Goal: Find specific page/section: Find specific page/section

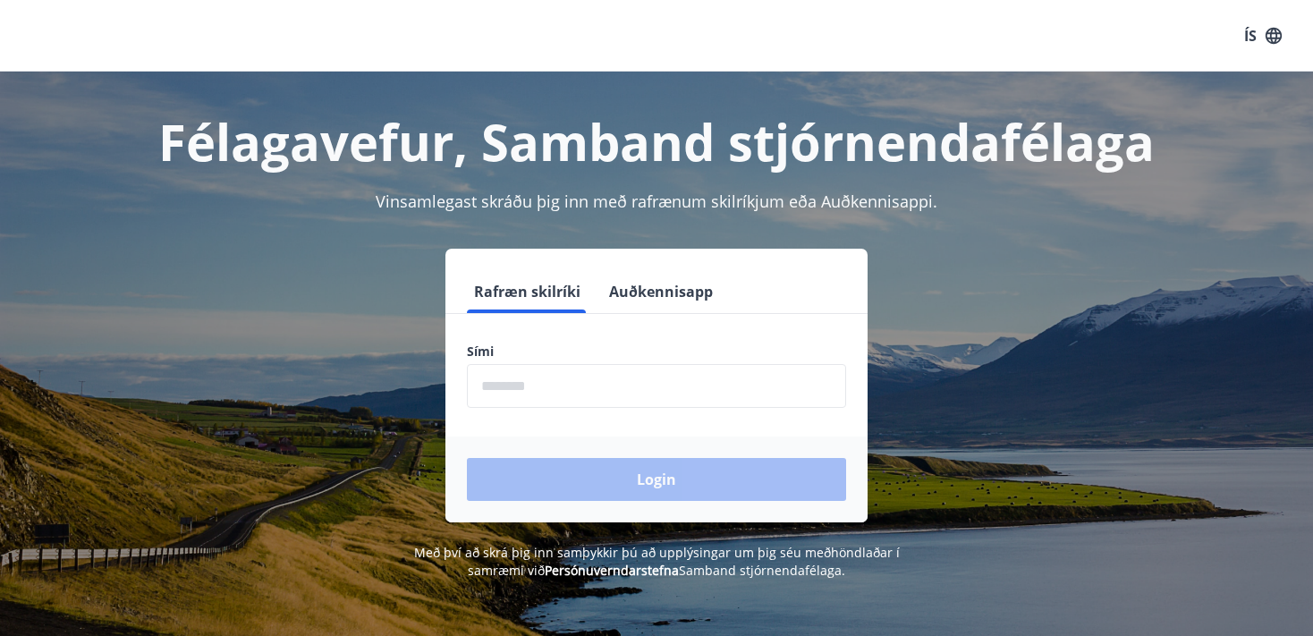
click at [580, 386] on input "phone" at bounding box center [656, 386] width 379 height 44
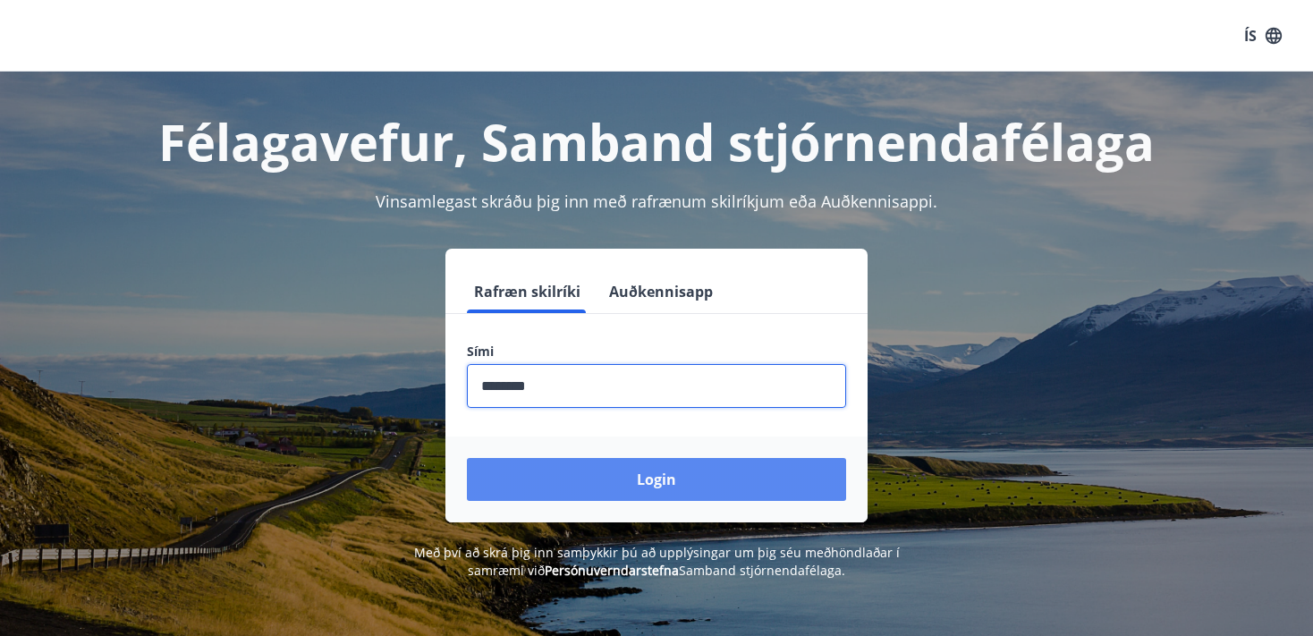
type input "********"
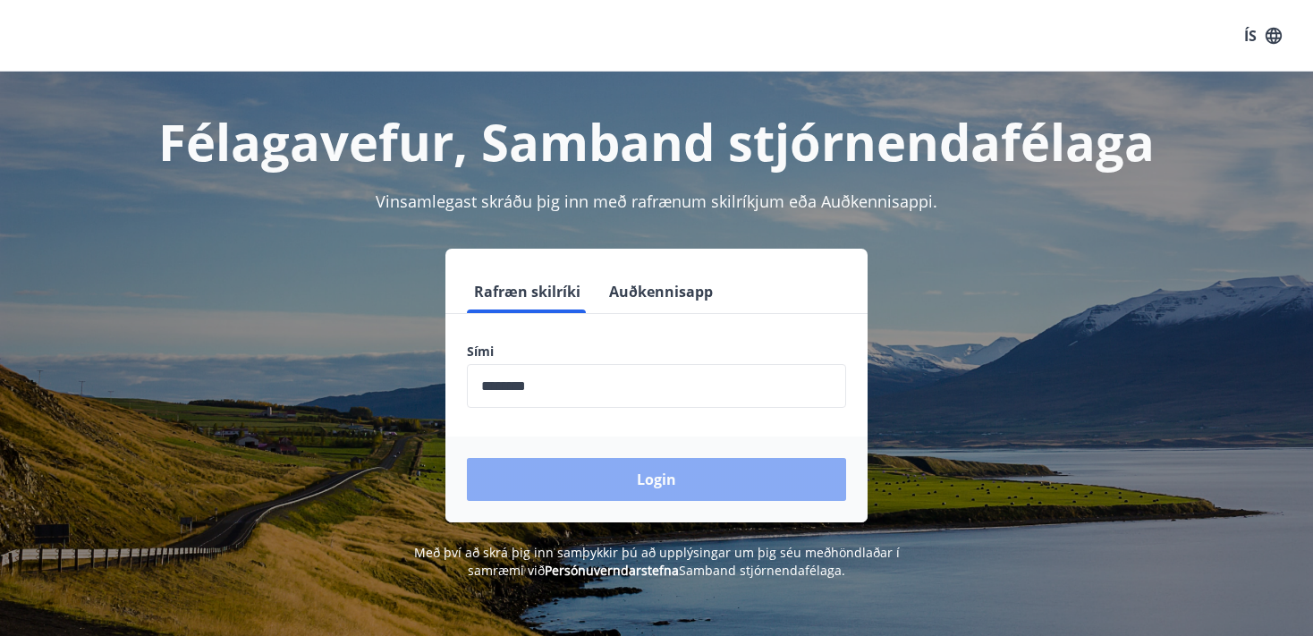
click at [648, 474] on button "Login" at bounding box center [656, 479] width 379 height 43
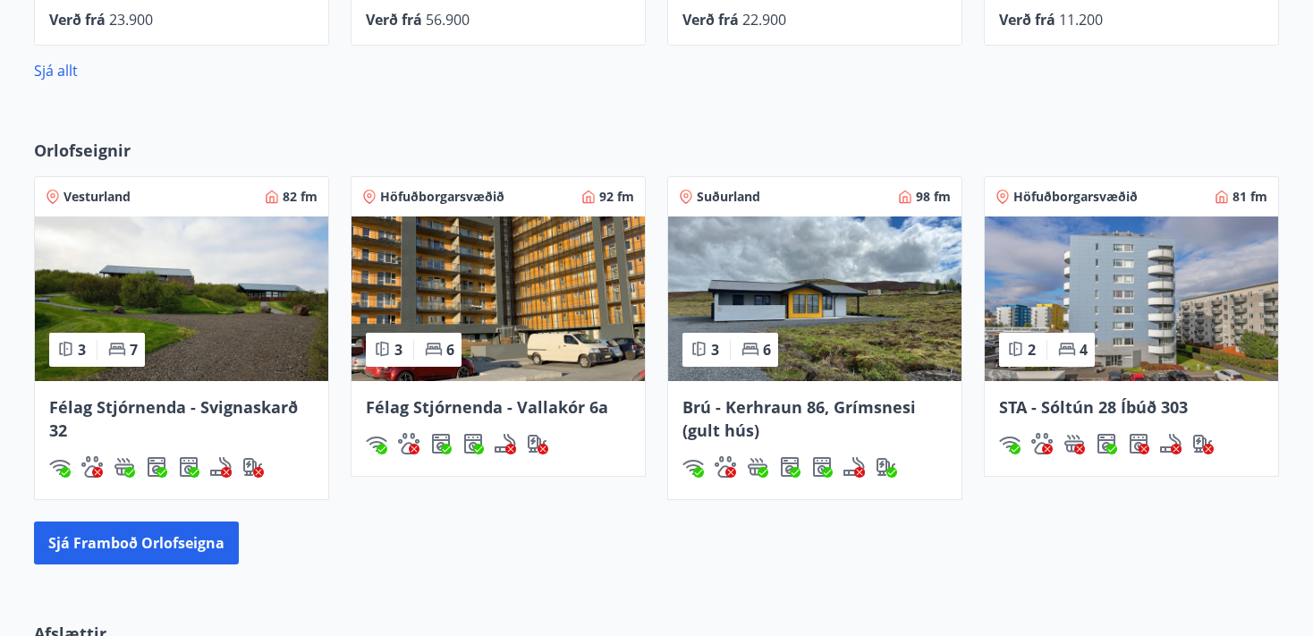
scroll to position [1125, 0]
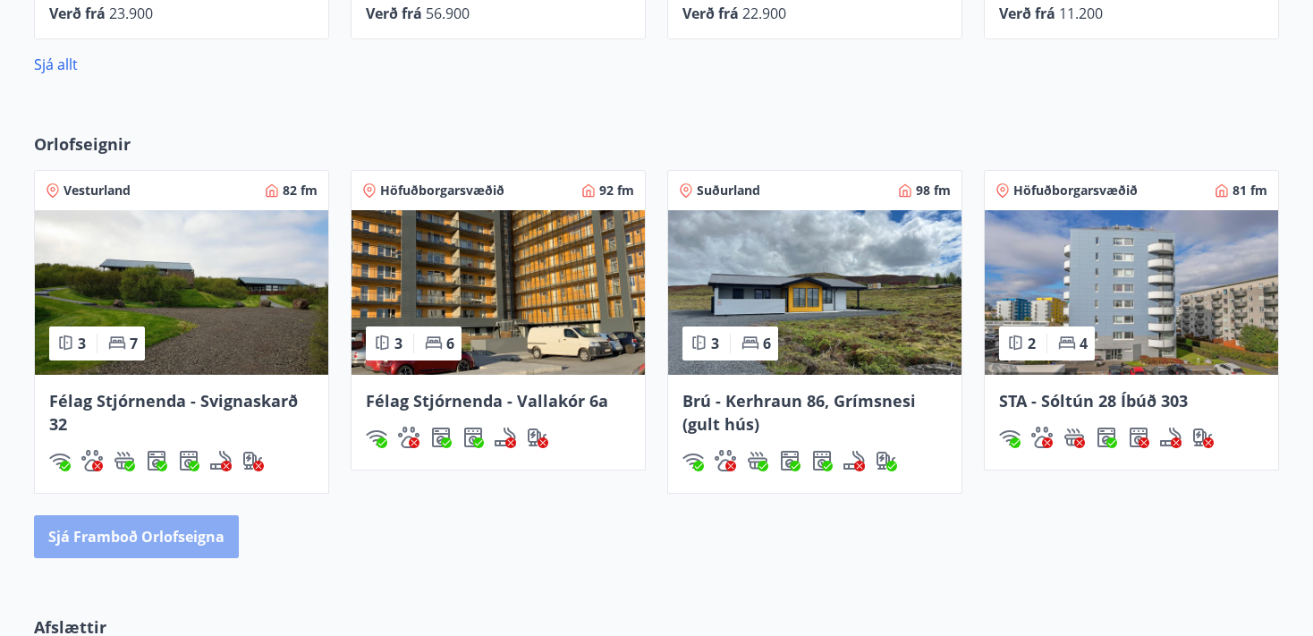
click at [166, 526] on button "Sjá framboð orlofseigna" at bounding box center [136, 536] width 205 height 43
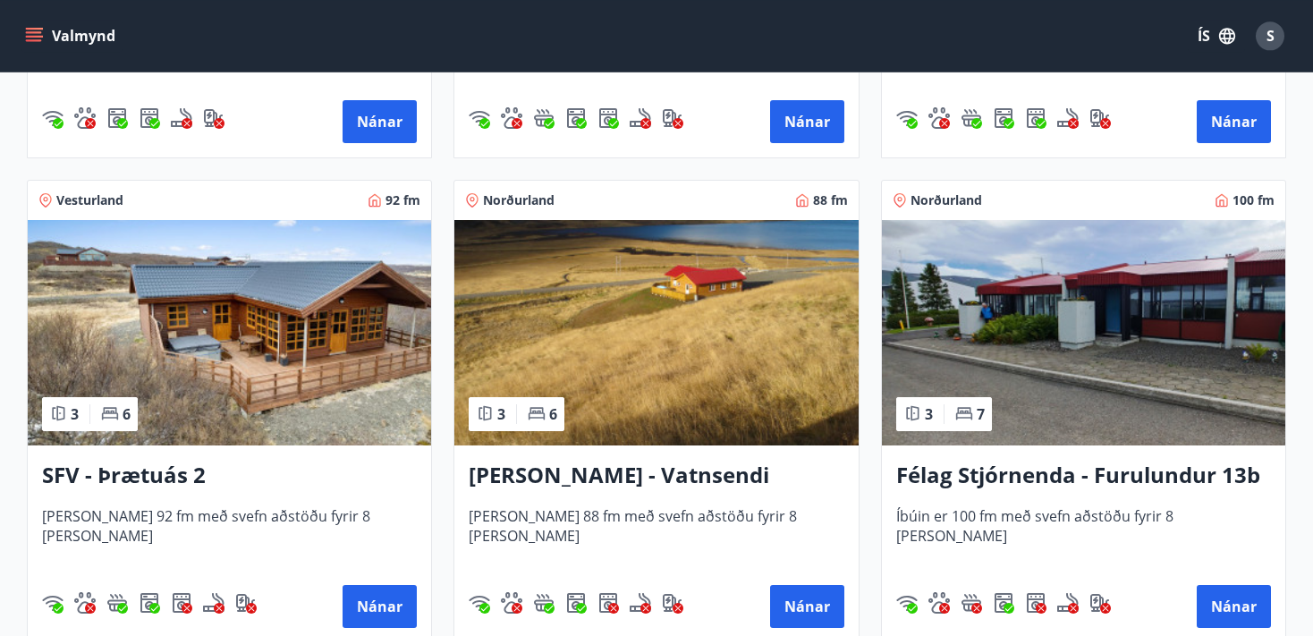
scroll to position [3135, 0]
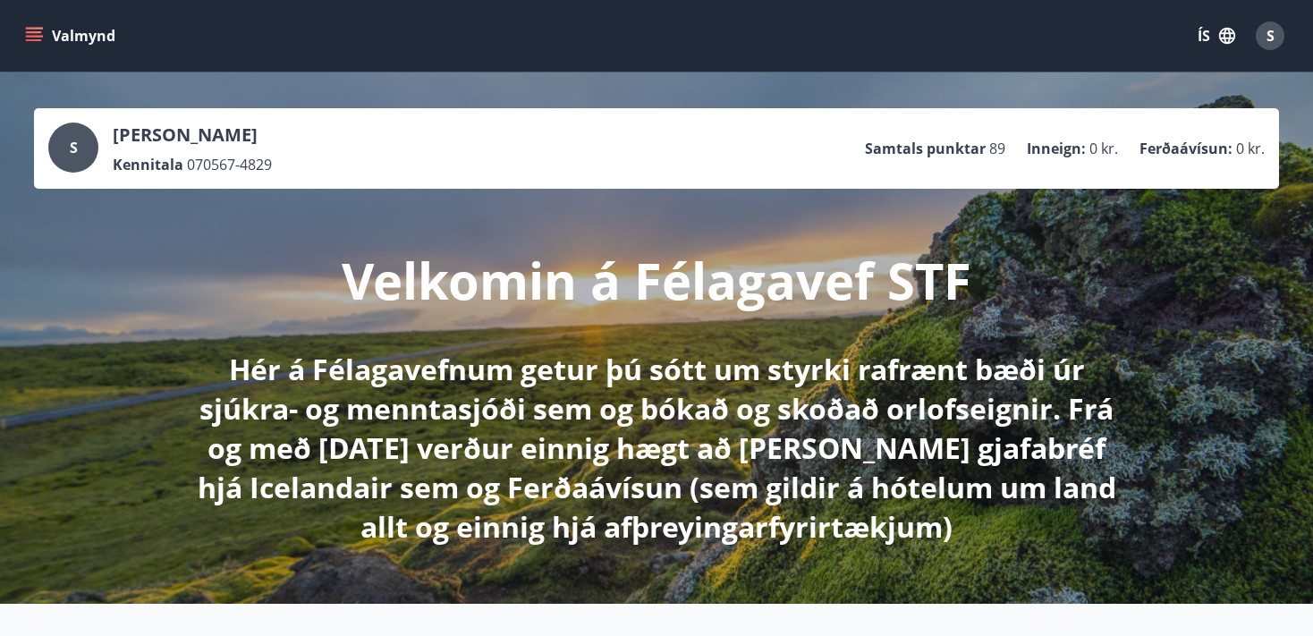
click at [28, 31] on icon "menu" at bounding box center [34, 36] width 18 height 18
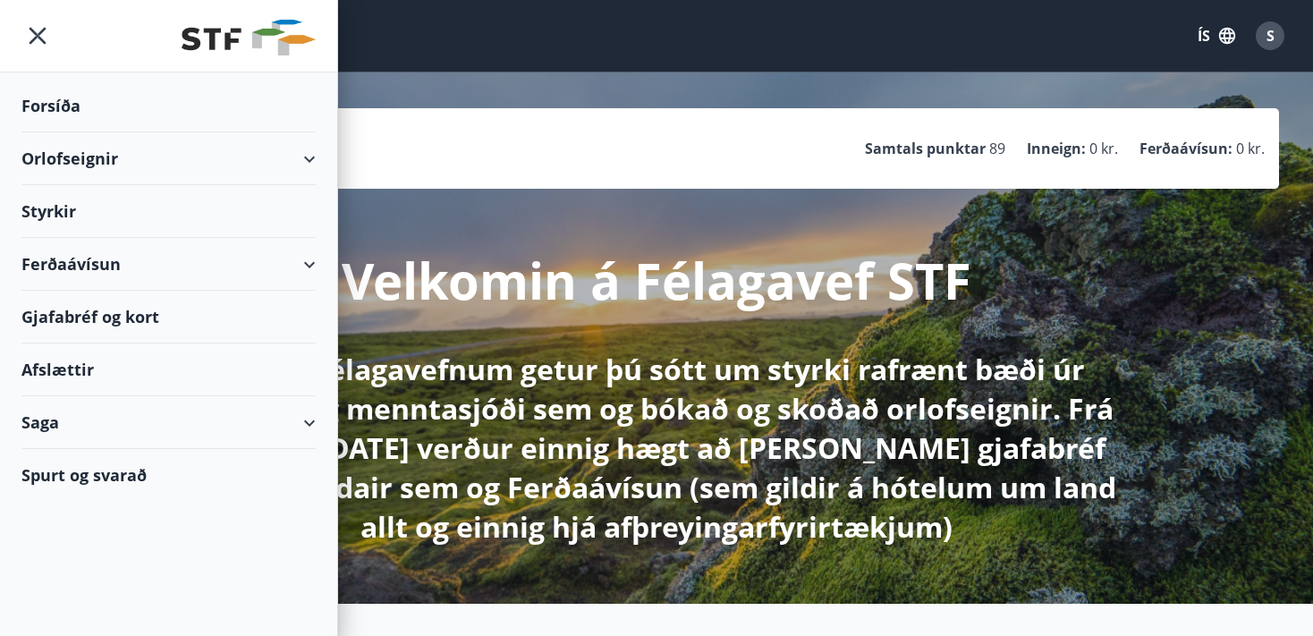
click at [122, 311] on div "Gjafabréf og kort" at bounding box center [168, 317] width 294 height 53
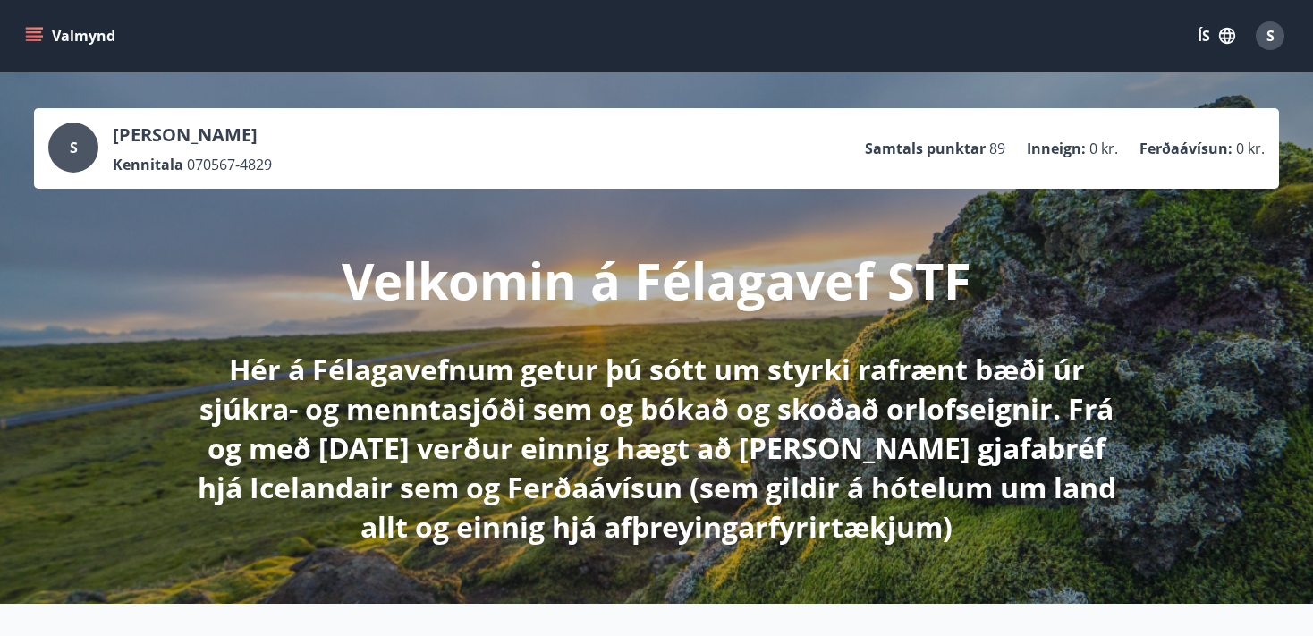
click at [37, 34] on icon "menu" at bounding box center [34, 36] width 18 height 18
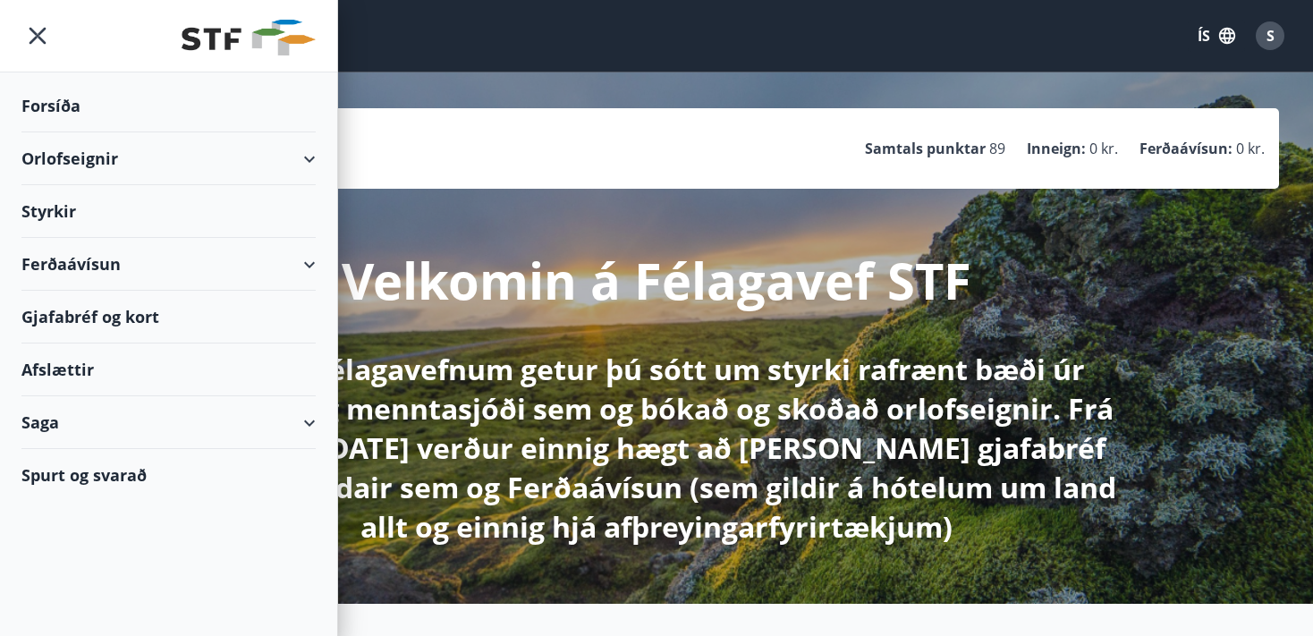
click at [151, 306] on div "Gjafabréf og kort" at bounding box center [168, 317] width 294 height 53
click at [107, 255] on div "Ferðaávísun" at bounding box center [168, 264] width 294 height 53
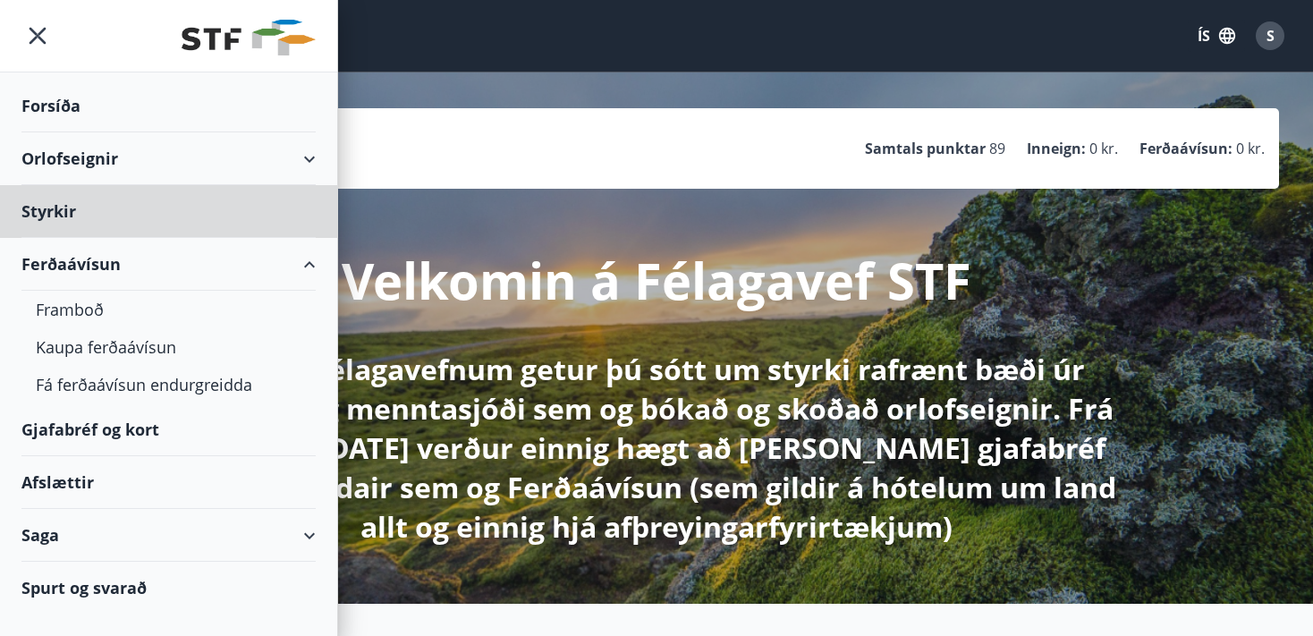
click at [50, 98] on div "Forsíða" at bounding box center [168, 106] width 294 height 53
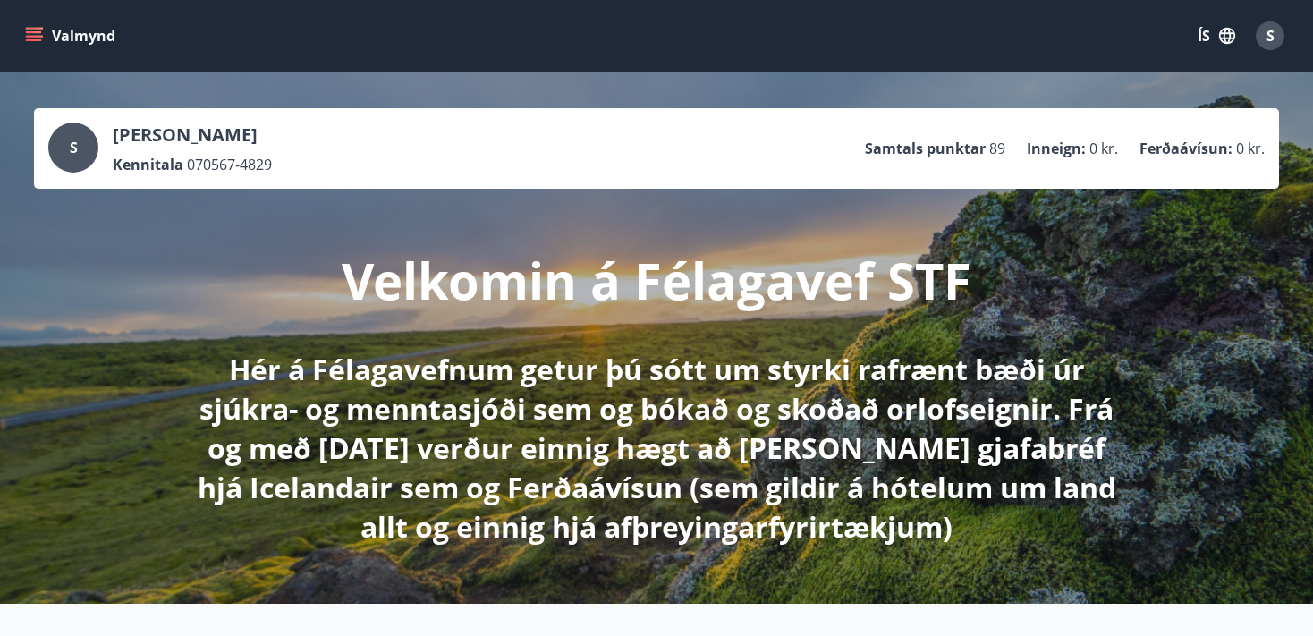
click at [40, 41] on icon "menu" at bounding box center [34, 40] width 16 height 2
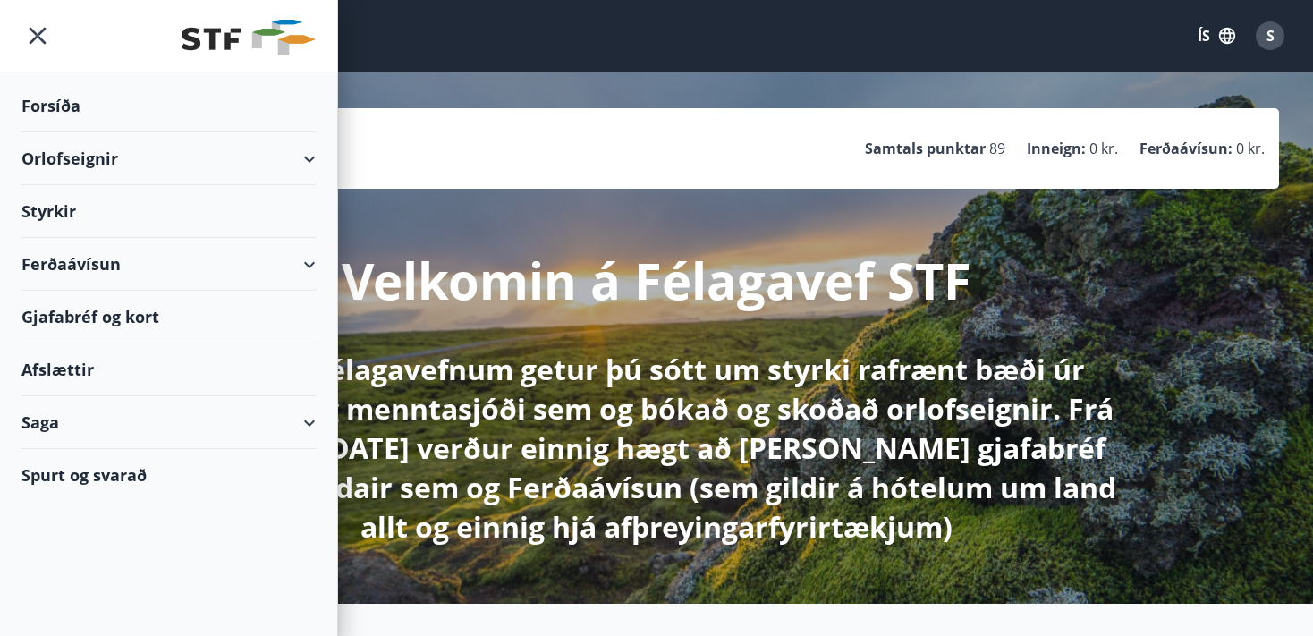
click at [128, 304] on div "Gjafabréf og kort" at bounding box center [168, 317] width 294 height 53
